Goal: Find contact information: Find contact information

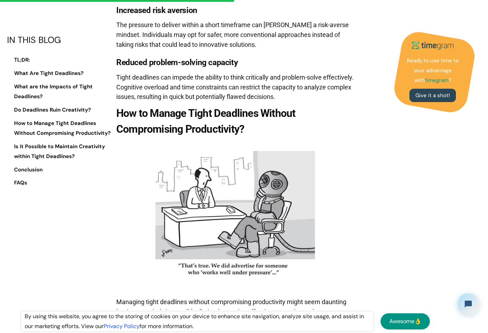
scroll to position [2782, 0]
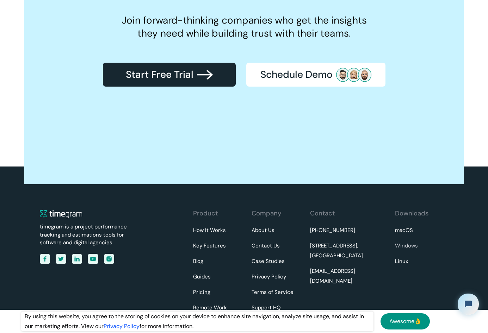
scroll to position [2267, 0]
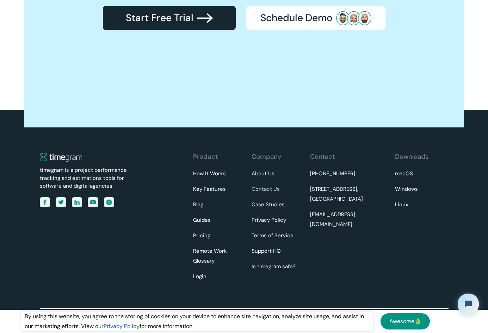
click at [272, 190] on link "Contact Us" at bounding box center [265, 190] width 28 height 10
